Goal: Task Accomplishment & Management: Manage account settings

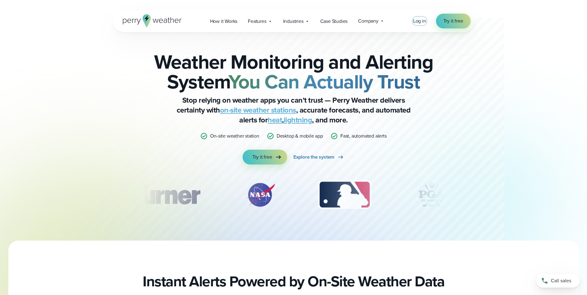
click at [415, 21] on span "Log in" at bounding box center [419, 20] width 13 height 7
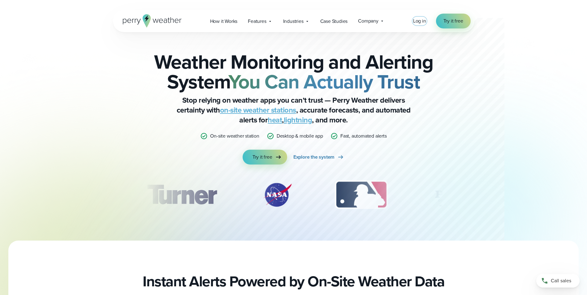
click at [421, 20] on span "Log in" at bounding box center [419, 20] width 13 height 7
